Goal: Navigation & Orientation: Find specific page/section

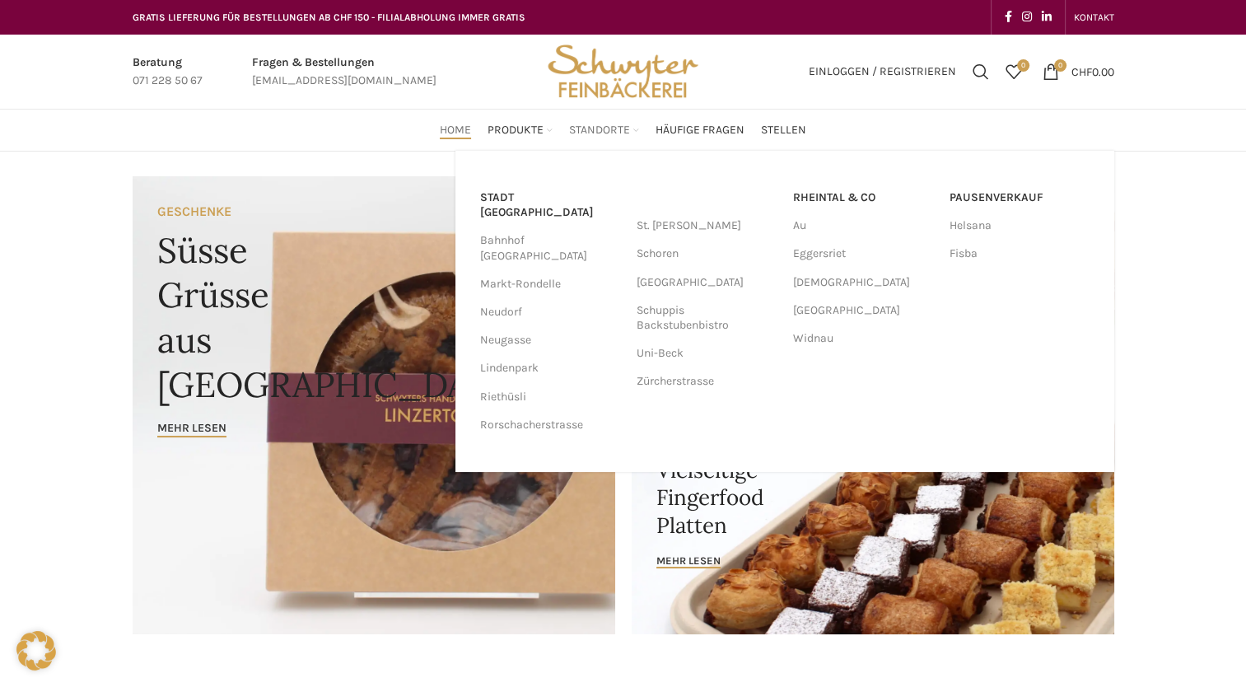
click at [629, 137] on span "Standorte" at bounding box center [599, 131] width 61 height 16
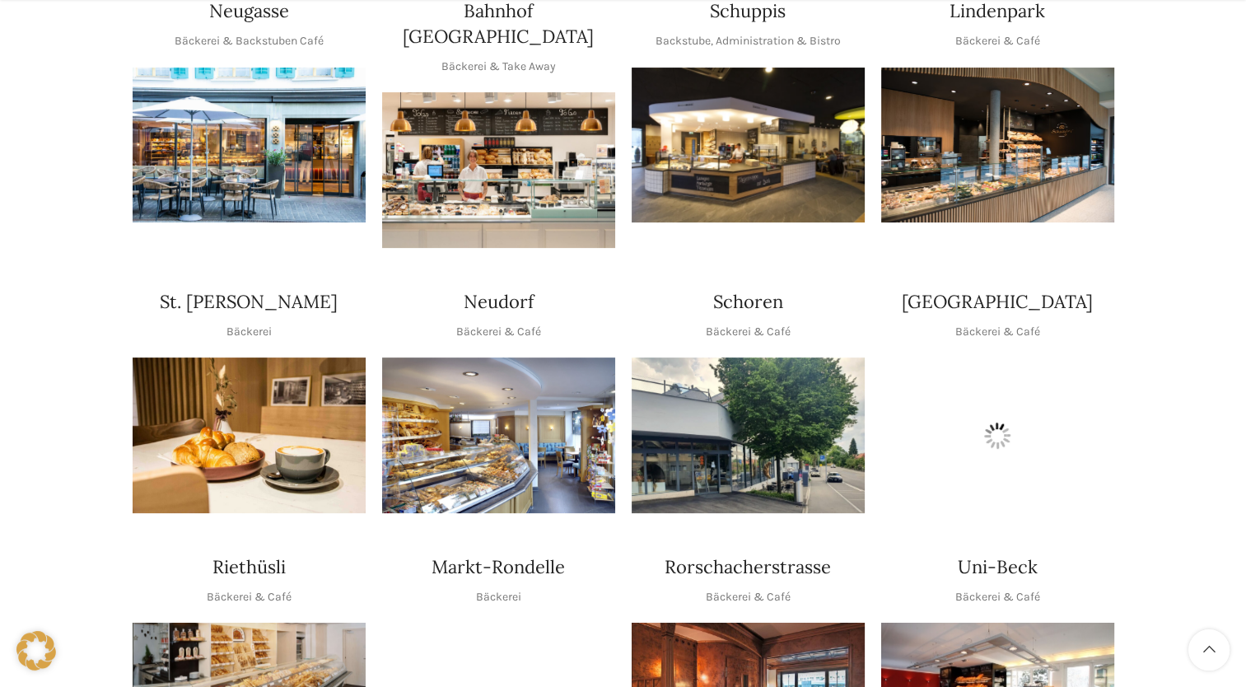
scroll to position [494, 0]
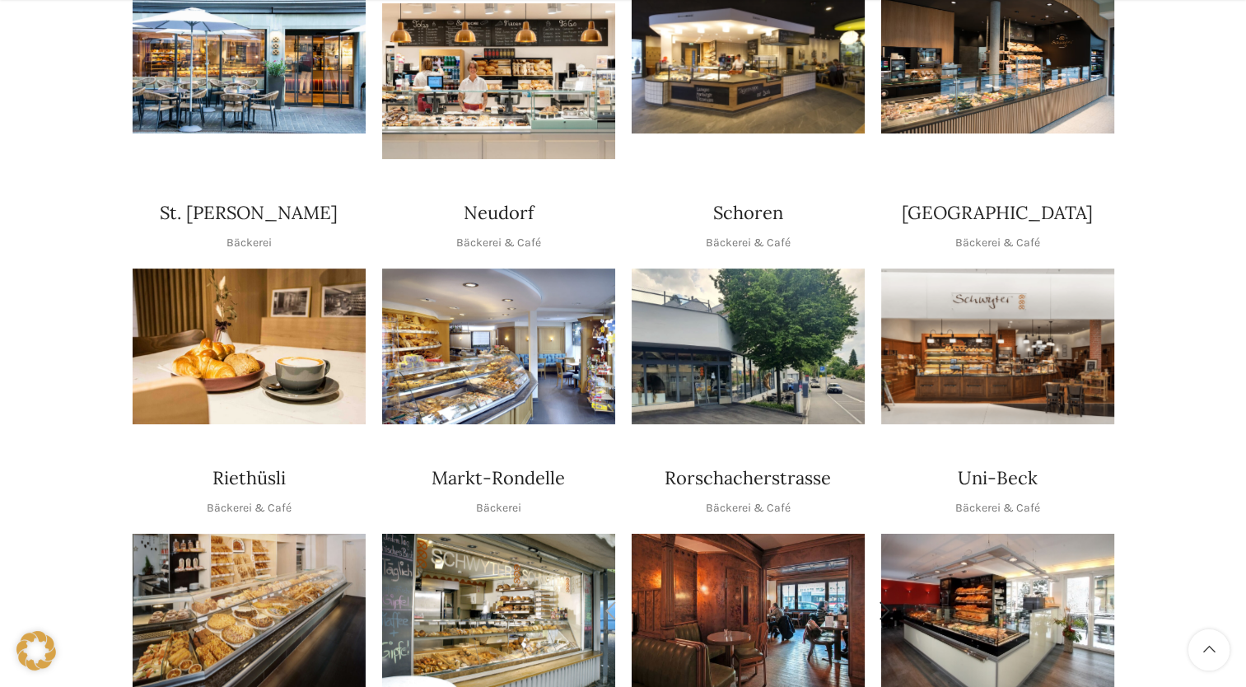
click at [748, 572] on img "1 / 2" at bounding box center [748, 611] width 233 height 155
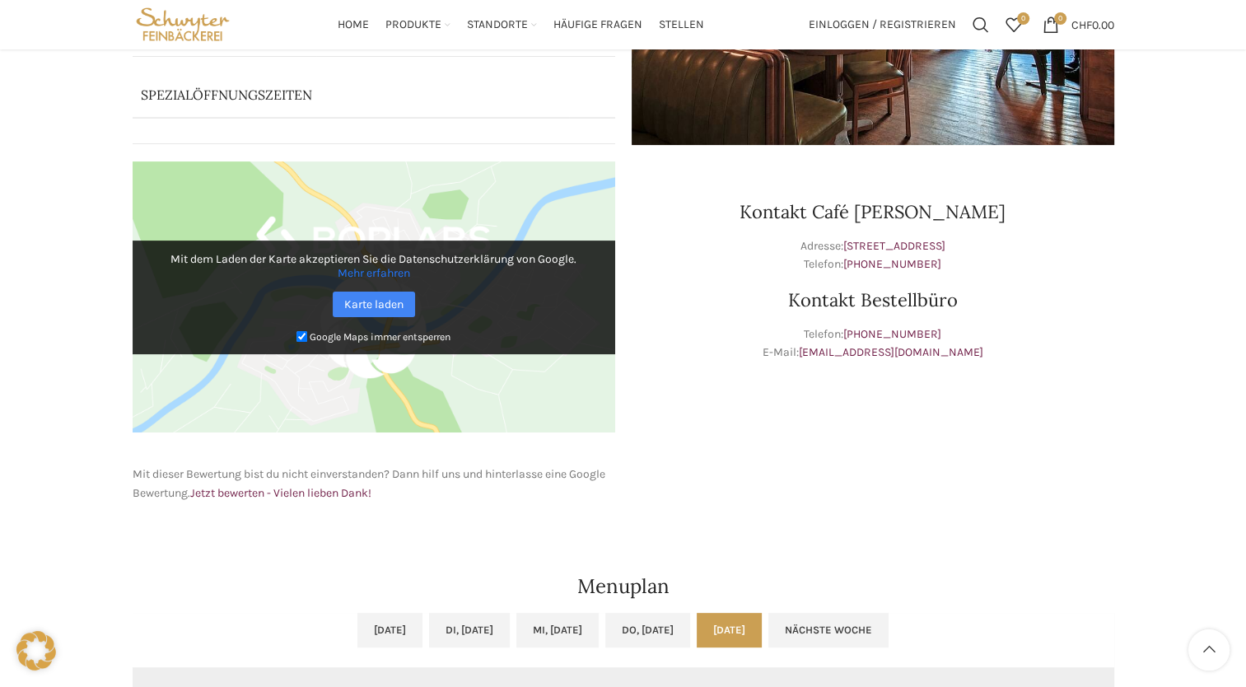
scroll to position [250, 0]
